Goal: Task Accomplishment & Management: Manage account settings

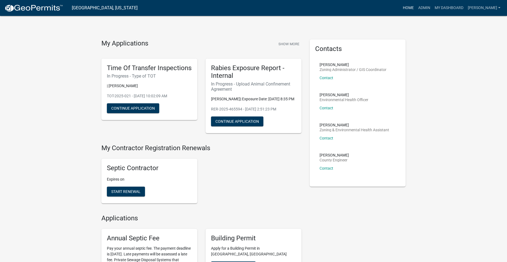
click at [416, 9] on link "Home" at bounding box center [408, 8] width 15 height 10
click at [433, 6] on link "Admin" at bounding box center [424, 8] width 16 height 10
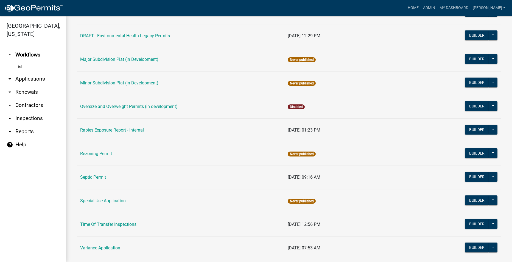
scroll to position [247, 0]
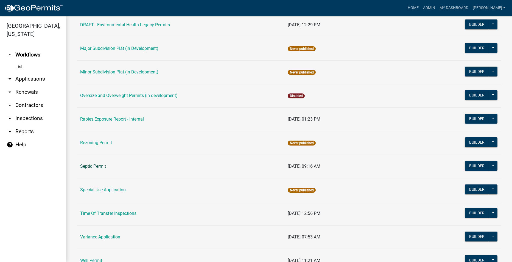
click at [88, 165] on link "Septic Permit" at bounding box center [93, 166] width 26 height 5
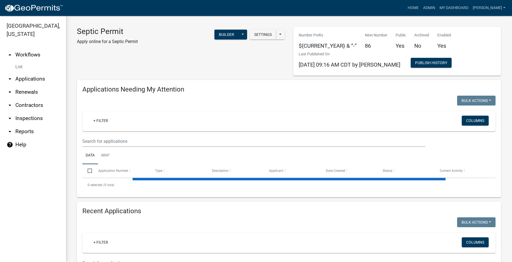
select select "2: 50"
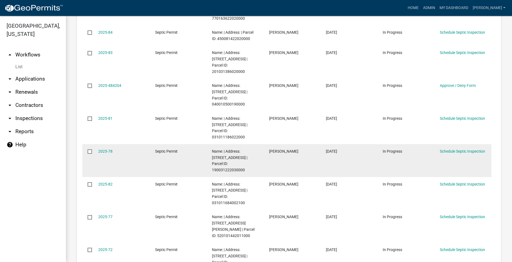
scroll to position [219, 0]
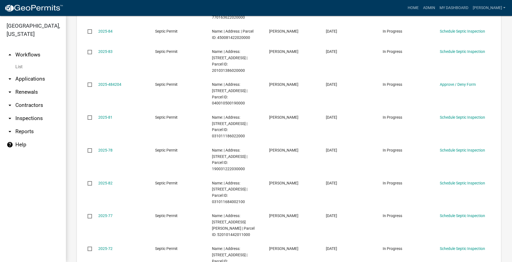
click at [21, 72] on link "arrow_drop_down Applications" at bounding box center [33, 78] width 66 height 13
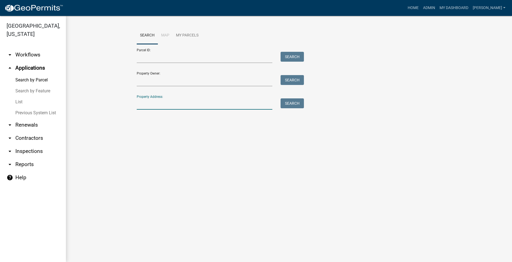
click at [145, 103] on input "Property Address:" at bounding box center [205, 103] width 136 height 11
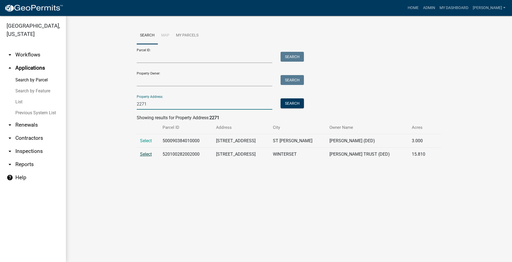
type input "2271"
click at [149, 154] on span "Select" at bounding box center [146, 154] width 12 height 5
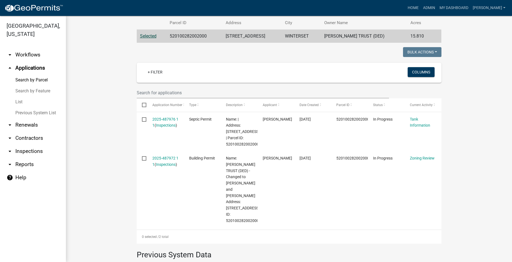
scroll to position [110, 0]
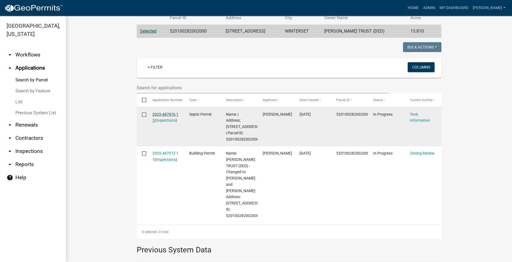
click at [162, 114] on link "2025-487976 1 1" at bounding box center [165, 117] width 26 height 11
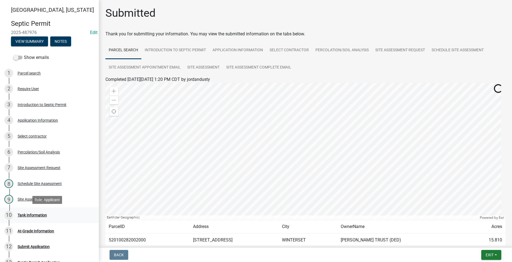
click at [39, 215] on div "Tank Information" at bounding box center [32, 215] width 29 height 4
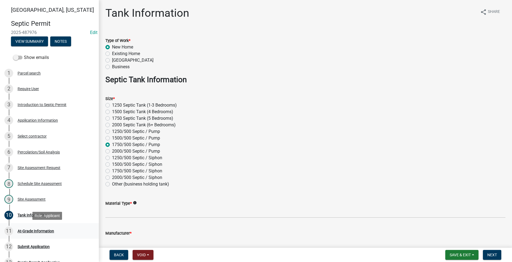
click at [39, 232] on div "At-Grade Information" at bounding box center [36, 231] width 36 height 4
click at [39, 135] on div "Select contractor" at bounding box center [32, 136] width 29 height 4
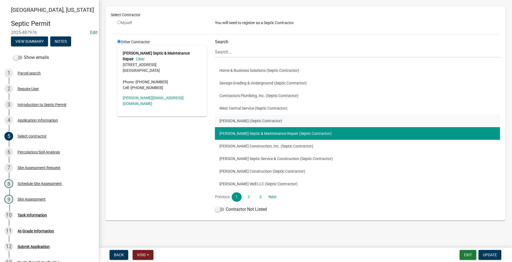
scroll to position [32, 0]
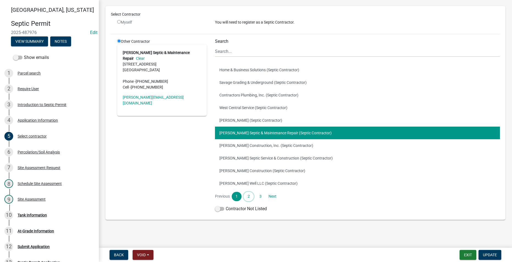
click at [247, 195] on link "2" at bounding box center [248, 196] width 10 height 9
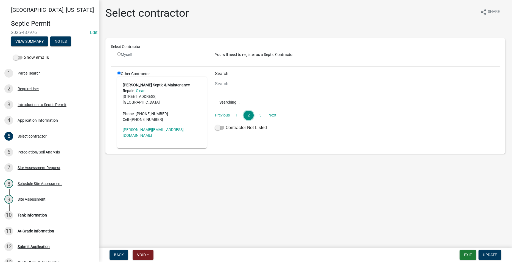
scroll to position [0, 0]
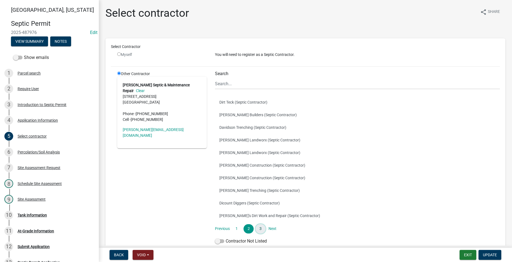
click at [261, 230] on link "3" at bounding box center [260, 228] width 10 height 9
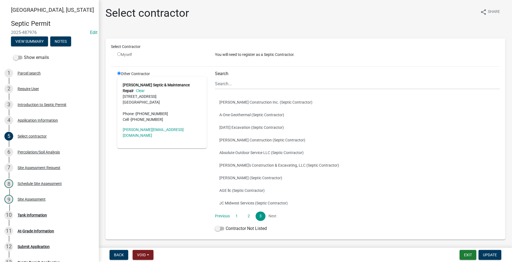
click at [272, 217] on li "Next" at bounding box center [272, 216] width 10 height 9
click at [35, 232] on div "At-Grade Information" at bounding box center [36, 231] width 36 height 4
click at [30, 214] on div "Tank Information" at bounding box center [32, 215] width 29 height 4
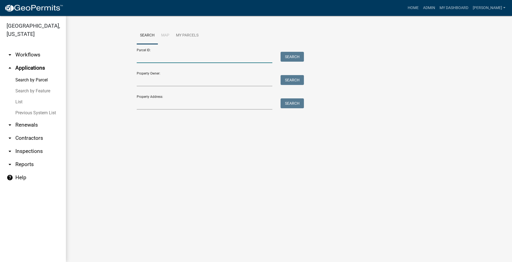
click at [166, 56] on input "Parcel ID:" at bounding box center [205, 57] width 136 height 11
paste input "400070840010000"
type input "400070840010000"
click at [295, 54] on button "Search" at bounding box center [291, 57] width 23 height 10
click at [185, 57] on input "400070840010000" at bounding box center [205, 57] width 136 height 11
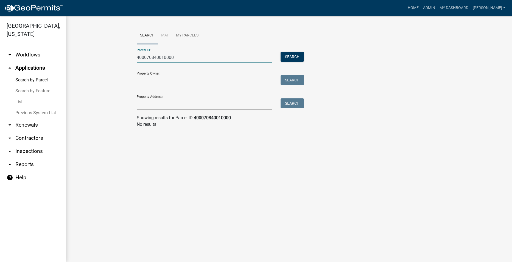
drag, startPoint x: 185, startPoint y: 57, endPoint x: 142, endPoint y: 59, distance: 43.4
click at [142, 59] on input "400070840010000" at bounding box center [205, 57] width 136 height 11
click at [146, 57] on input "Parcel ID:" at bounding box center [205, 57] width 136 height 11
click at [140, 80] on input "Property Owner:" at bounding box center [205, 80] width 136 height 11
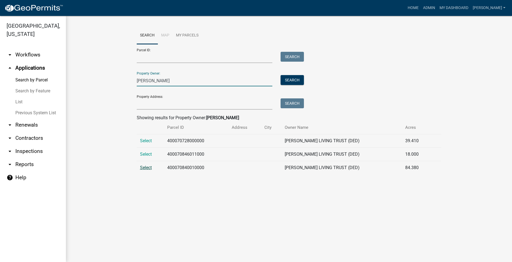
type input "[PERSON_NAME]"
click at [151, 169] on span "Select" at bounding box center [146, 167] width 12 height 5
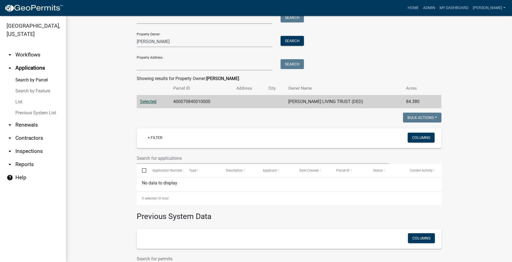
scroll to position [39, 0]
drag, startPoint x: 162, startPoint y: 43, endPoint x: 123, endPoint y: 44, distance: 38.7
click at [123, 44] on wm-workflow-application-search-view "Search Map My Parcels Parcel ID: Search Property Owner: [PERSON_NAME] Search Pr…" at bounding box center [289, 147] width 424 height 318
drag, startPoint x: 143, startPoint y: 54, endPoint x: 142, endPoint y: 61, distance: 7.3
click at [142, 54] on div "Property Address: Search" at bounding box center [219, 61] width 165 height 19
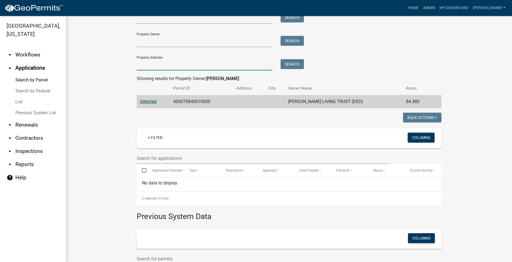
click at [145, 66] on input "Property Address:" at bounding box center [205, 64] width 136 height 11
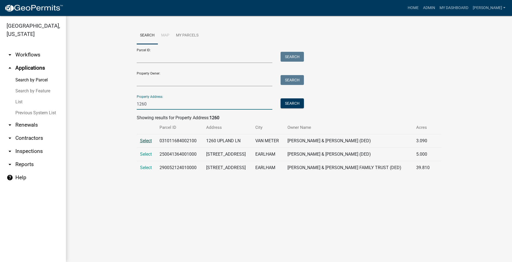
type input "1260"
click at [142, 140] on span "Select" at bounding box center [146, 140] width 12 height 5
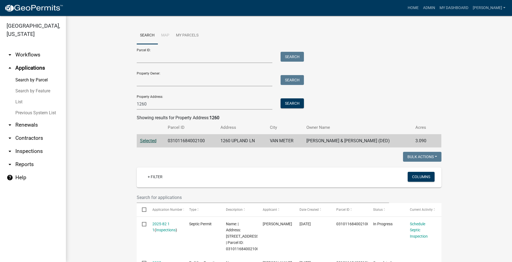
scroll to position [82, 0]
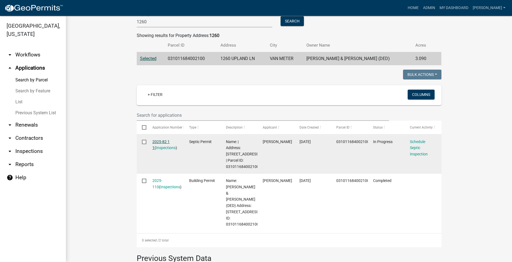
click at [156, 142] on link "2025-82 1 1" at bounding box center [160, 145] width 17 height 11
